Goal: Information Seeking & Learning: Learn about a topic

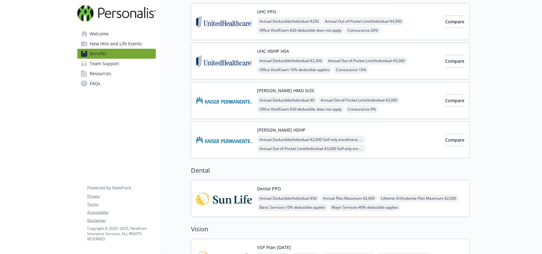
scroll to position [93, 0]
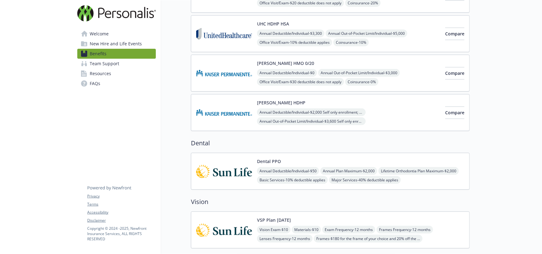
drag, startPoint x: 205, startPoint y: 6, endPoint x: 482, endPoint y: 85, distance: 287.9
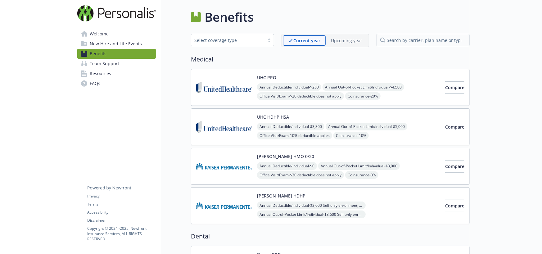
drag, startPoint x: 163, startPoint y: 137, endPoint x: 126, endPoint y: 137, distance: 36.7
